Goal: Task Accomplishment & Management: Manage account settings

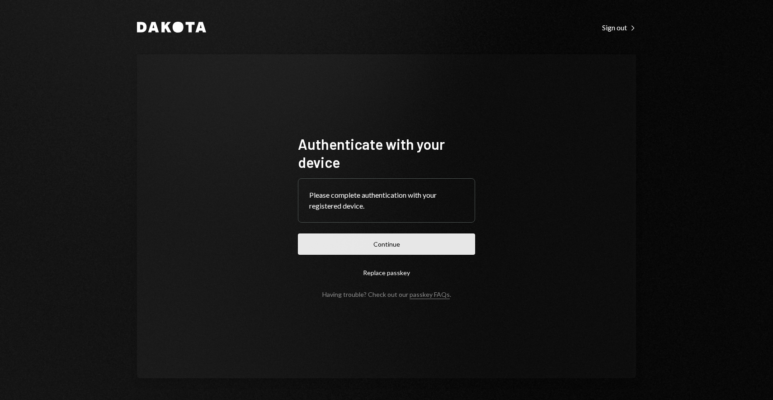
click at [391, 246] on button "Continue" at bounding box center [386, 243] width 177 height 21
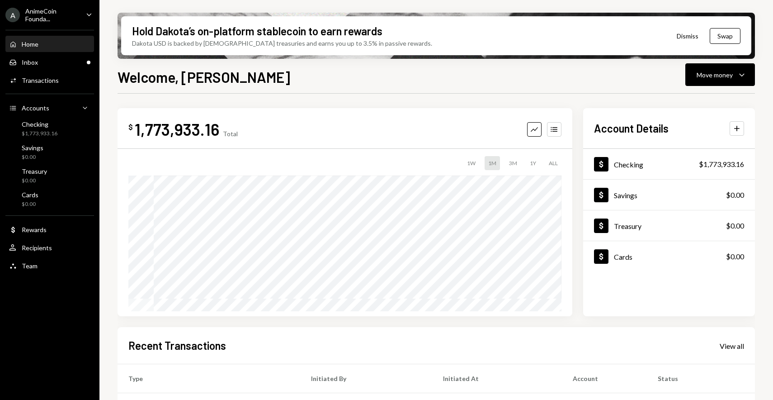
click at [63, 70] on div "Home Home Inbox Inbox Activities Transactions Accounts Accounts Caret Down Chec…" at bounding box center [49, 149] width 99 height 251
click at [63, 64] on div "Inbox Inbox" at bounding box center [49, 62] width 81 height 8
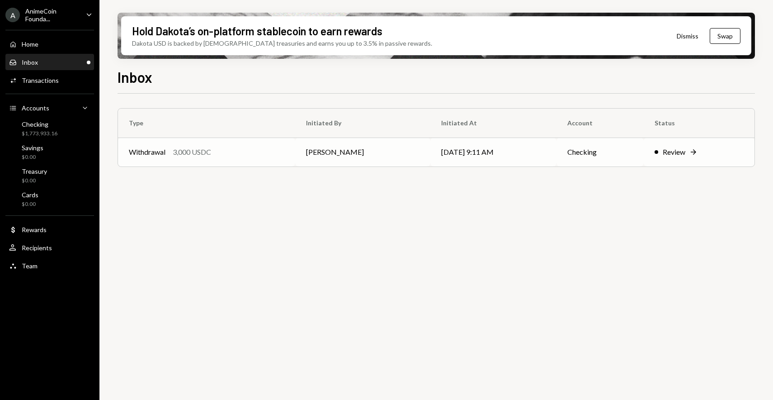
click at [359, 156] on td "[PERSON_NAME]" at bounding box center [363, 151] width 136 height 29
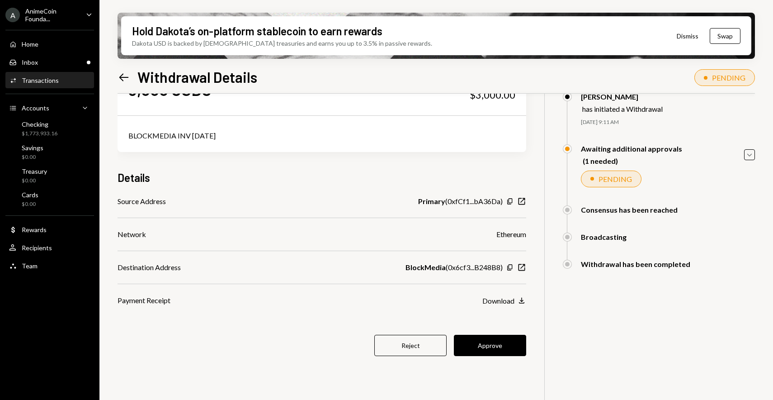
scroll to position [72, 0]
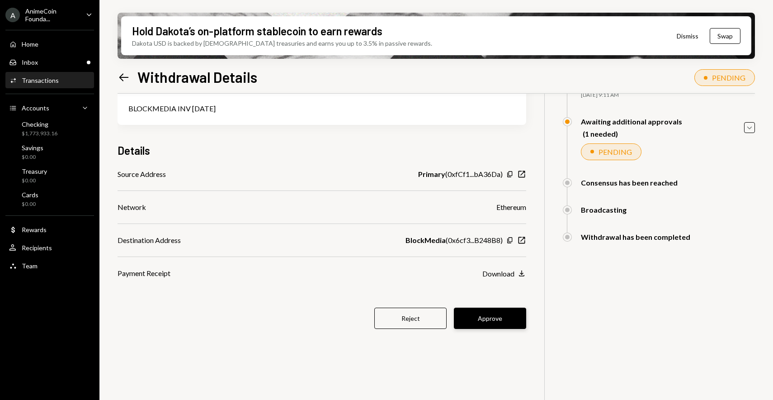
click at [507, 326] on button "Approve" at bounding box center [490, 317] width 72 height 21
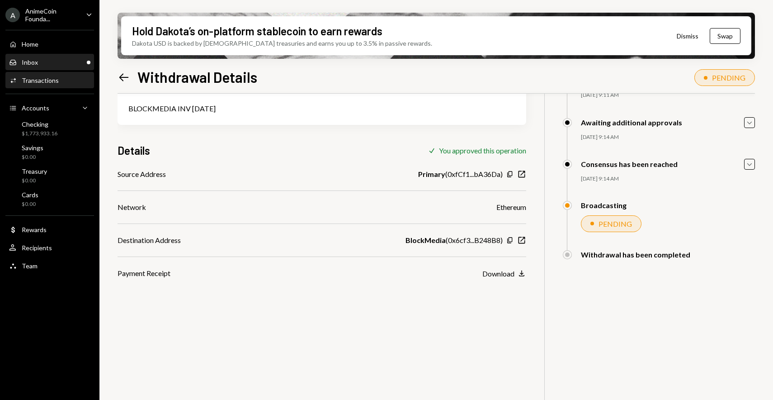
click at [55, 61] on div "Inbox Inbox" at bounding box center [49, 62] width 81 height 8
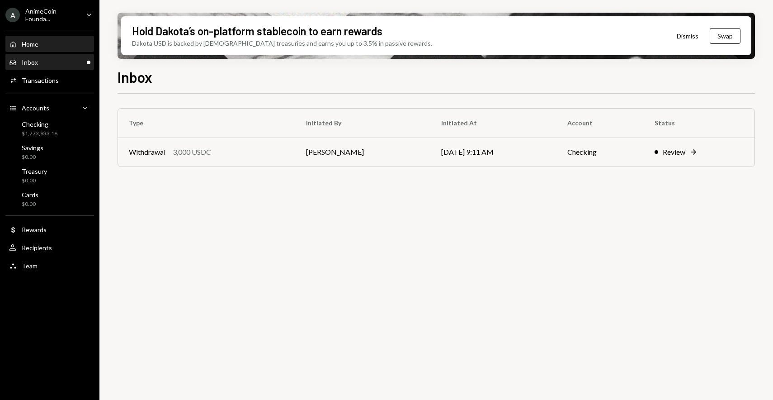
click at [55, 46] on div "Home Home" at bounding box center [49, 44] width 81 height 8
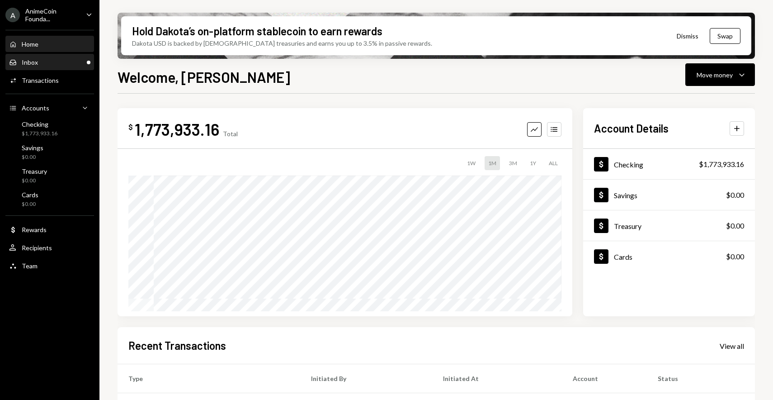
click at [59, 57] on div "Inbox Inbox" at bounding box center [49, 62] width 81 height 15
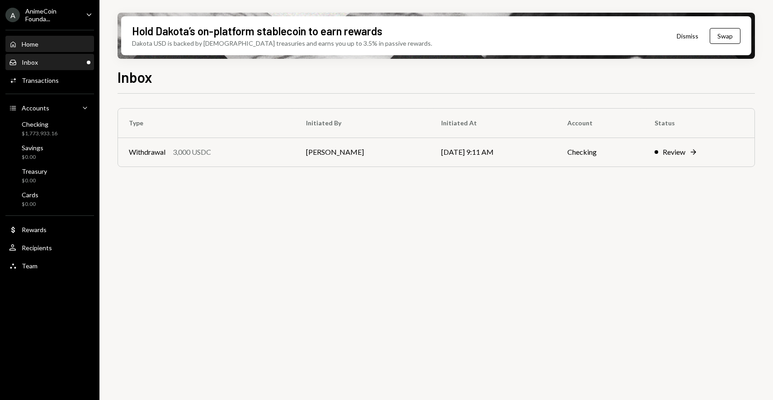
click at [56, 44] on div "Home Home" at bounding box center [49, 44] width 81 height 8
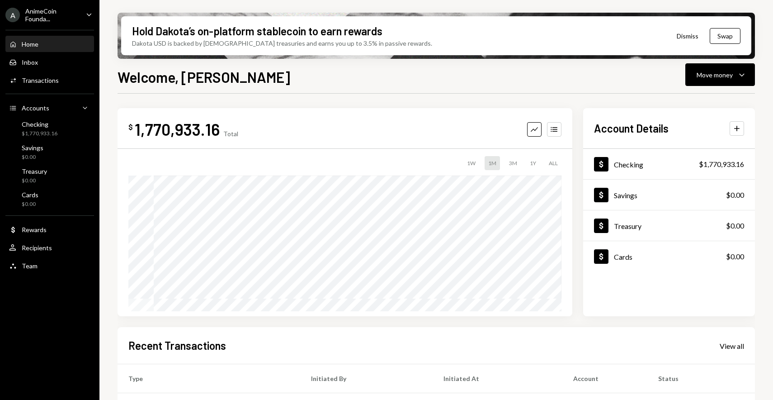
click at [59, 24] on div "Home Home Inbox Inbox Activities Transactions Accounts Accounts Caret Down Chec…" at bounding box center [49, 149] width 99 height 251
click at [48, 15] on div "AnimeCoin Founda..." at bounding box center [51, 14] width 53 height 15
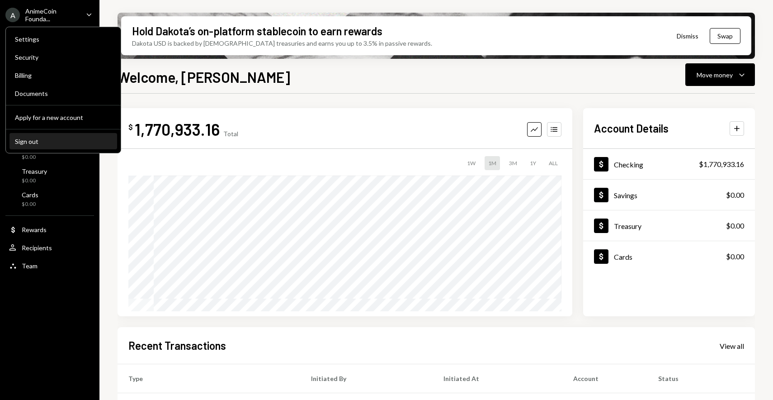
click at [49, 141] on div "Sign out" at bounding box center [63, 141] width 97 height 8
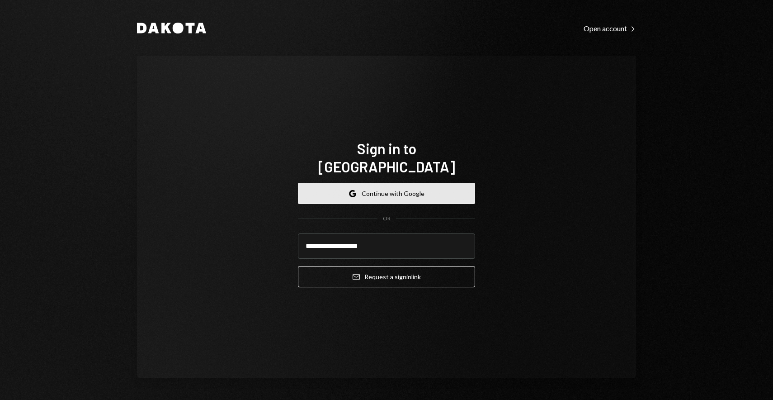
type input "**********"
click at [298, 266] on button "Email Request a sign in link" at bounding box center [386, 276] width 177 height 21
